Goal: Navigation & Orientation: Find specific page/section

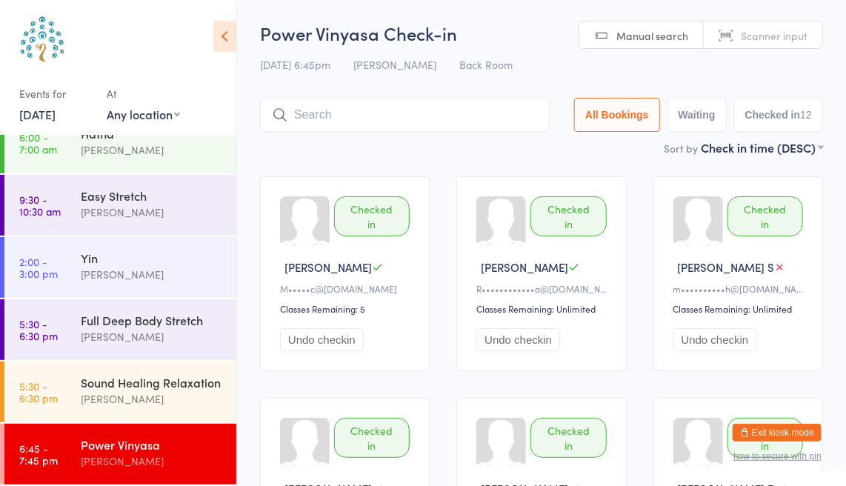
click at [438, 128] on input "search" at bounding box center [405, 115] width 290 height 34
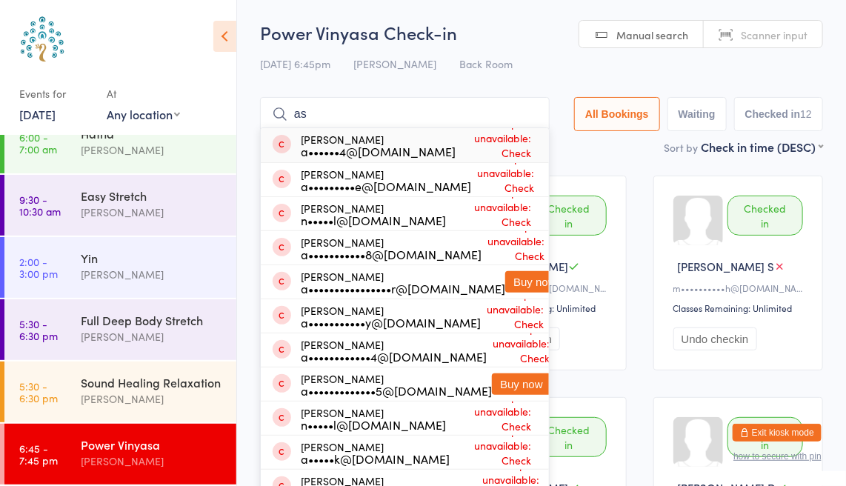
type input "a"
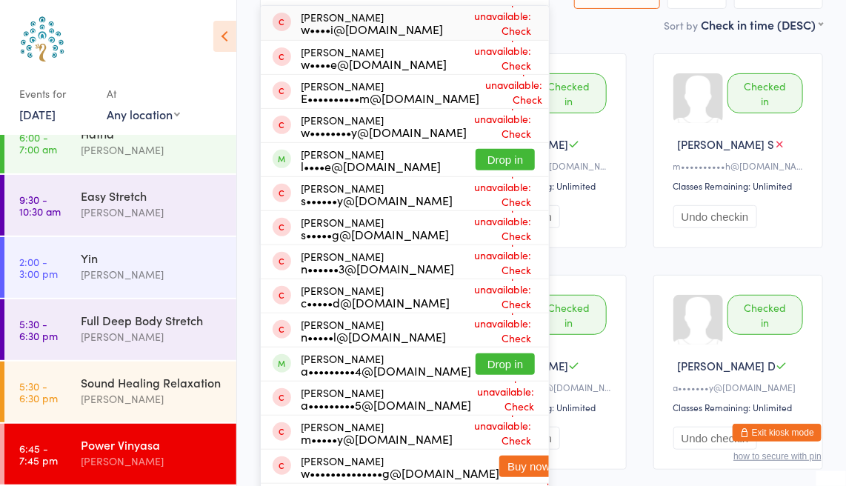
scroll to position [68, 0]
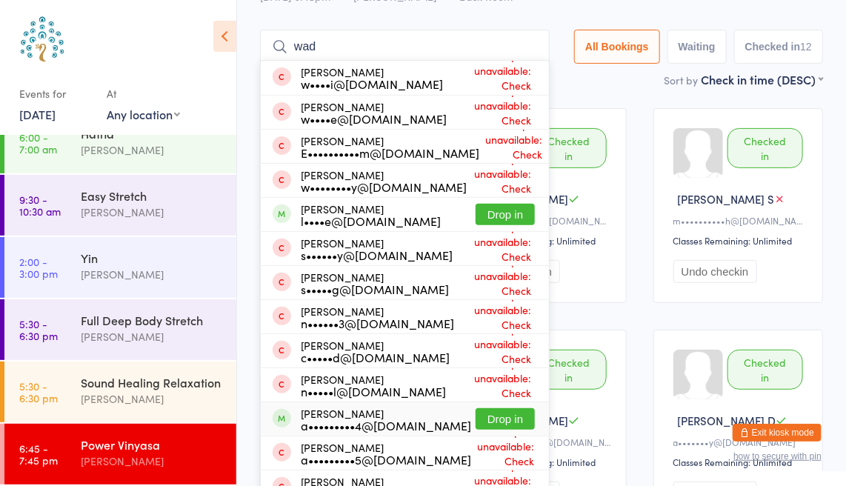
type input "wad"
click at [519, 413] on button "Drop in" at bounding box center [504, 418] width 59 height 21
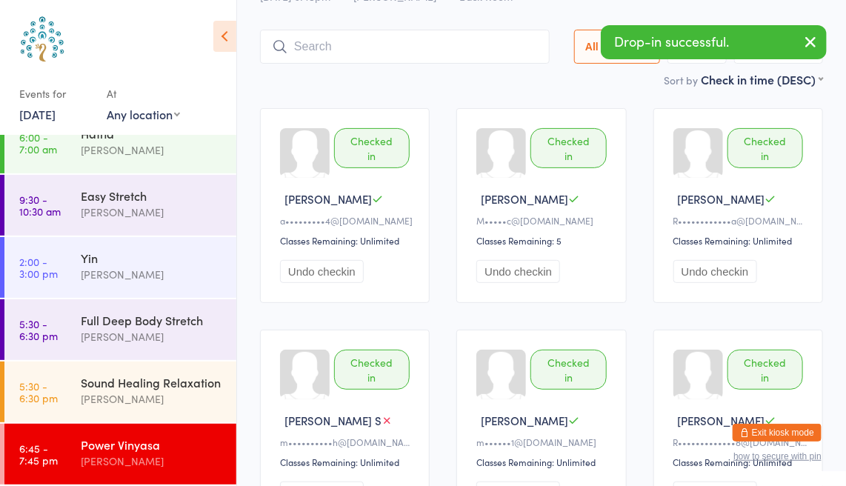
click at [811, 43] on icon "button" at bounding box center [810, 42] width 18 height 19
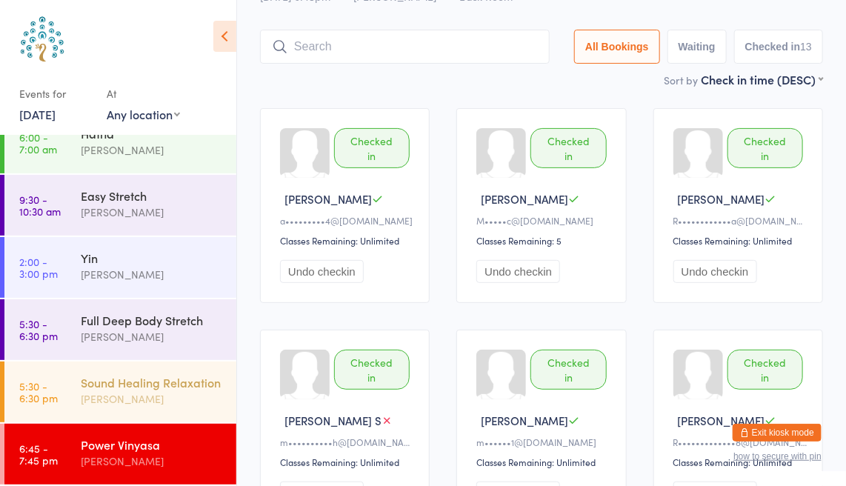
click at [121, 374] on div "Sound Healing Relaxation" at bounding box center [152, 382] width 143 height 16
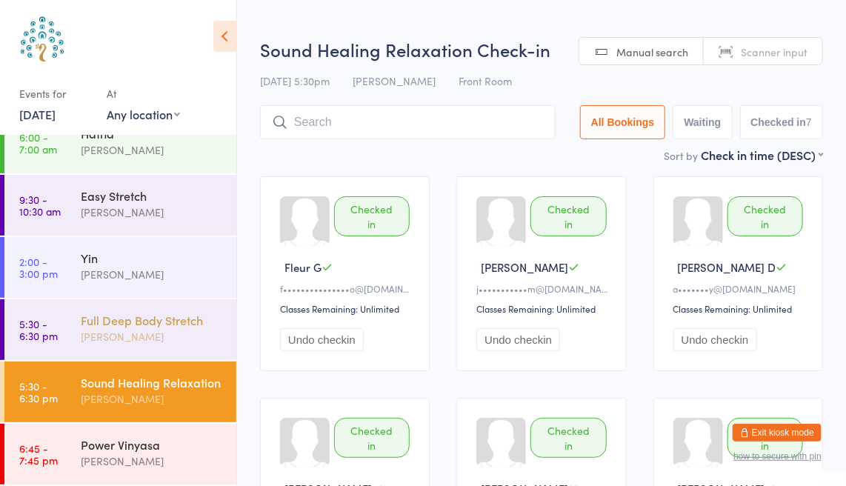
click at [107, 312] on div "Full Deep Body Stretch" at bounding box center [152, 320] width 143 height 16
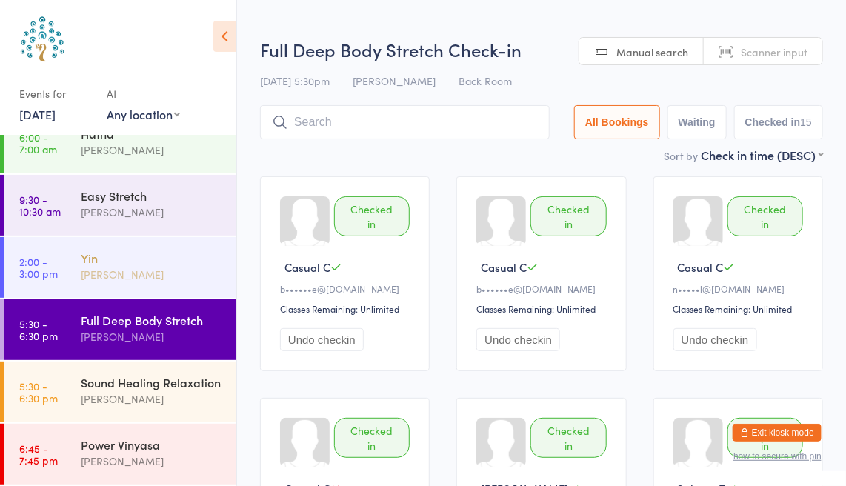
click at [86, 250] on div "Yin" at bounding box center [152, 258] width 143 height 16
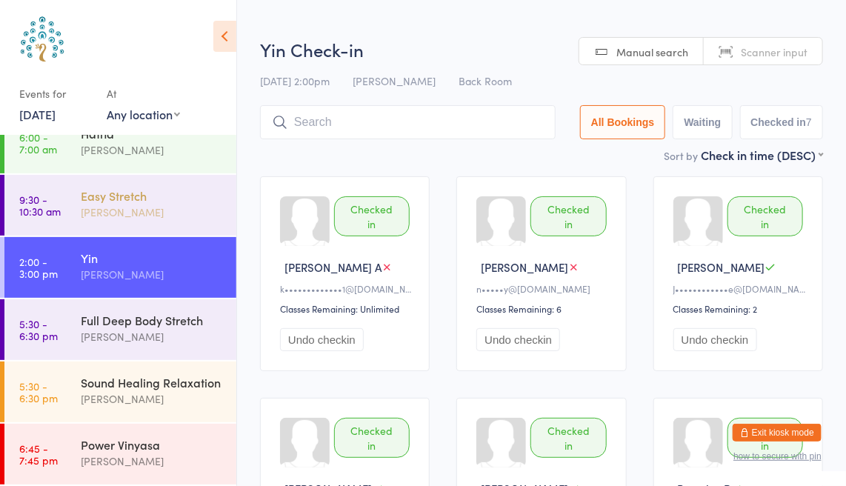
click at [91, 204] on div "[PERSON_NAME]" at bounding box center [152, 212] width 143 height 17
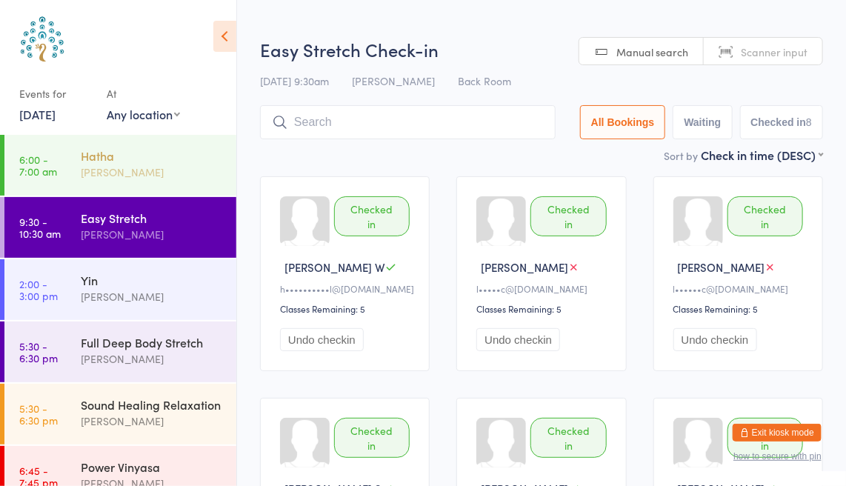
scroll to position [4, 0]
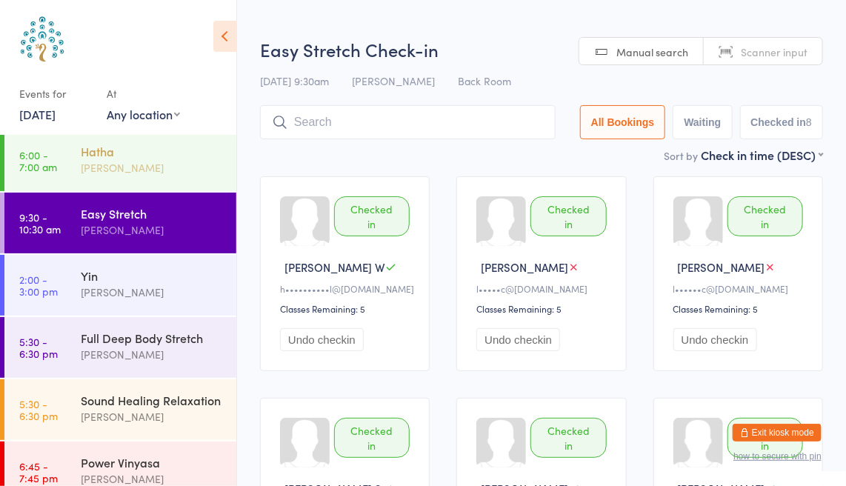
click at [84, 172] on div "[PERSON_NAME]" at bounding box center [152, 167] width 143 height 17
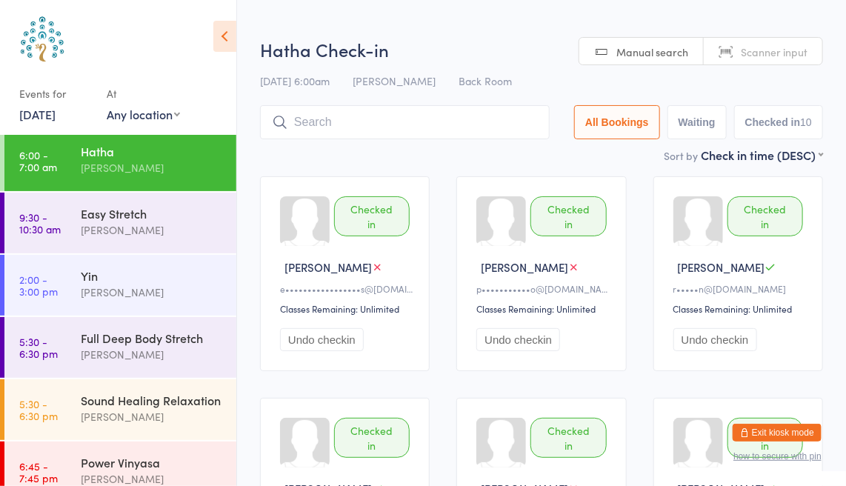
click at [54, 110] on link "[DATE]" at bounding box center [37, 114] width 36 height 16
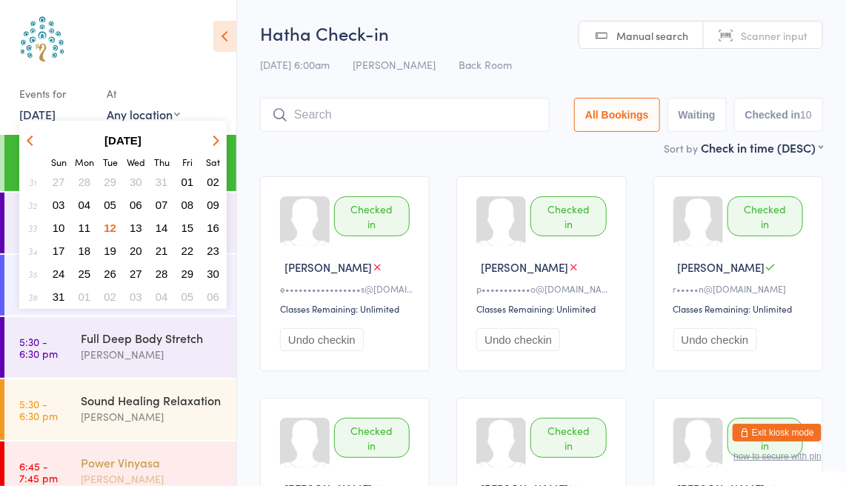
click at [155, 470] on div "Power Vinyasa" at bounding box center [152, 462] width 143 height 16
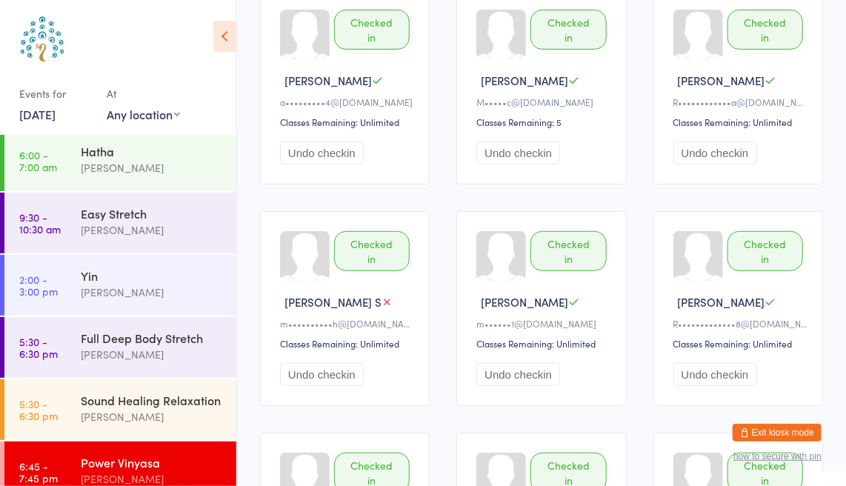
scroll to position [189, 0]
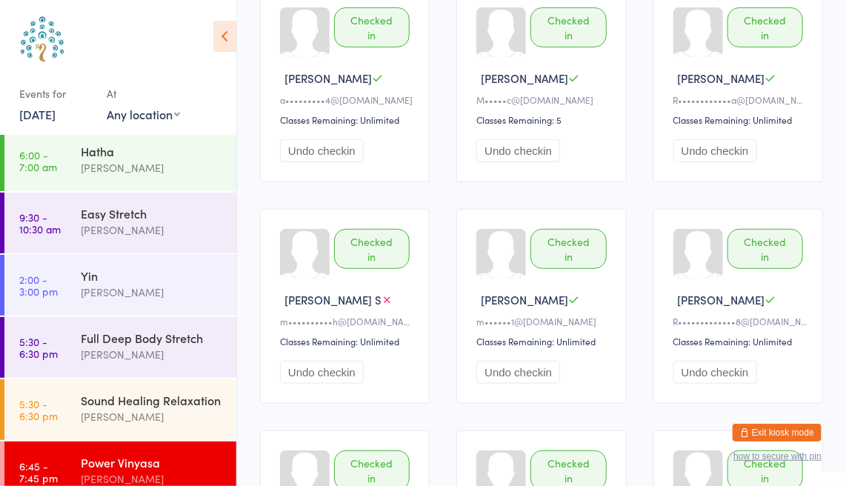
click at [56, 110] on link "[DATE]" at bounding box center [37, 114] width 36 height 16
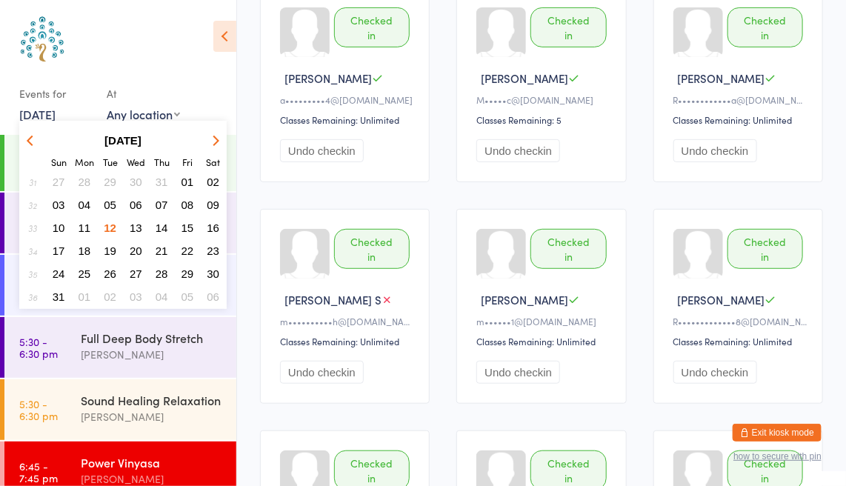
click at [137, 227] on span "13" at bounding box center [136, 227] width 13 height 13
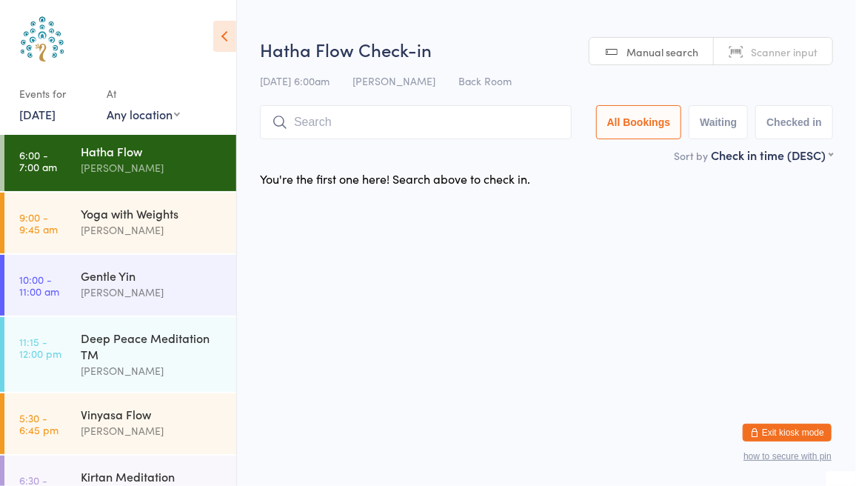
click at [767, 49] on span "Scanner input" at bounding box center [784, 51] width 67 height 15
